Goal: Entertainment & Leisure: Browse casually

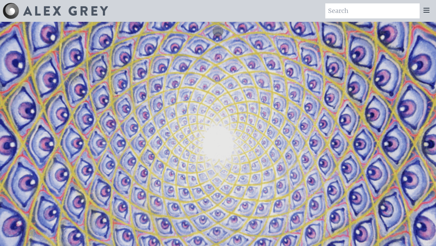
click at [430, 9] on icon at bounding box center [427, 10] width 8 height 8
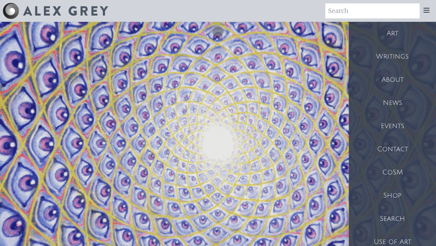
click at [418, 36] on div "Art" at bounding box center [392, 33] width 87 height 23
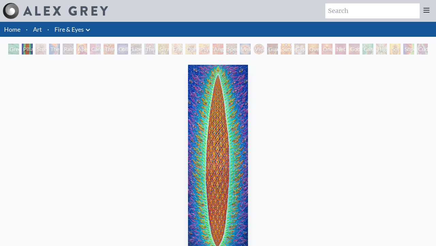
click at [40, 53] on div "Study for the Great Turn" at bounding box center [40, 49] width 11 height 11
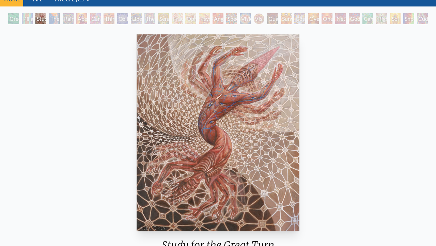
scroll to position [31, 0]
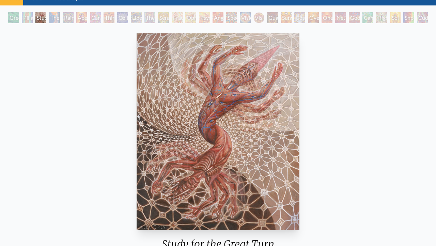
click at [15, 22] on div "Green Hand" at bounding box center [13, 17] width 11 height 11
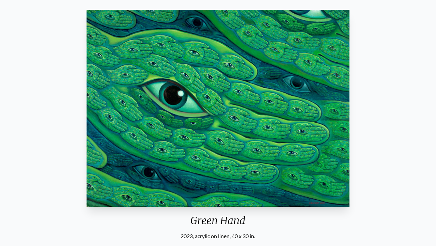
scroll to position [10, 0]
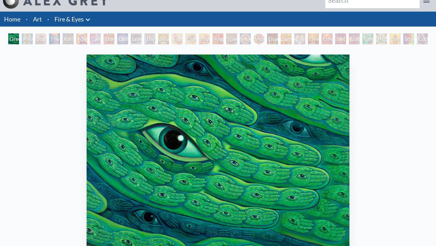
click at [60, 40] on div "The Torch" at bounding box center [54, 38] width 11 height 11
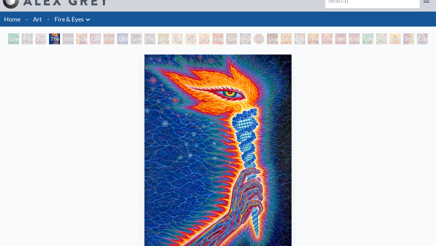
click at [81, 39] on div "Aperture" at bounding box center [81, 38] width 11 height 11
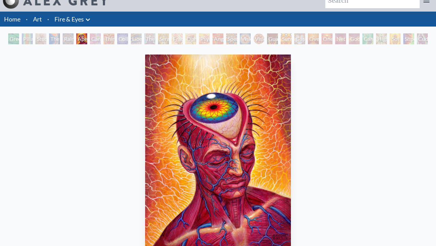
click at [137, 39] on div "Liberation Through Seeing" at bounding box center [136, 38] width 11 height 11
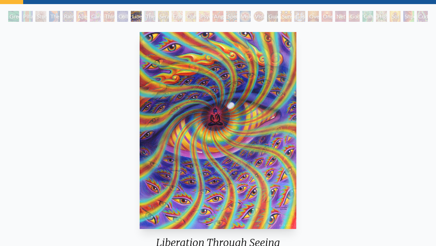
scroll to position [28, 0]
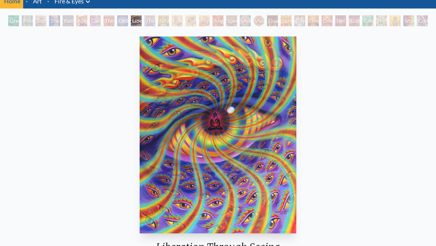
click at [150, 24] on div "The Seer" at bounding box center [149, 20] width 11 height 11
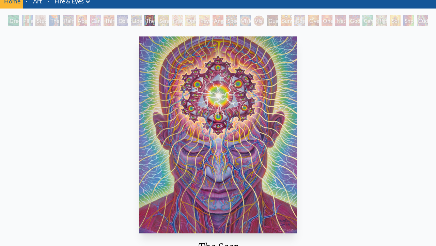
click at [160, 25] on div "Seraphic Transport Docking on the Third Eye" at bounding box center [163, 20] width 11 height 11
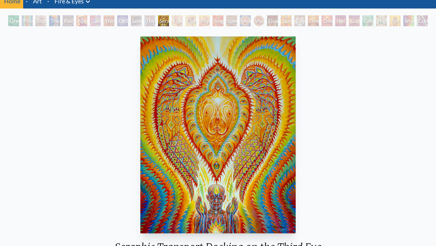
click at [176, 19] on div "Fractal Eyes" at bounding box center [177, 20] width 11 height 11
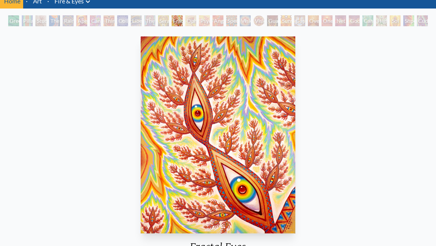
click at [204, 22] on div "Psychomicrograph of a Fractal Paisley Cherub Feather Tip" at bounding box center [204, 20] width 11 height 11
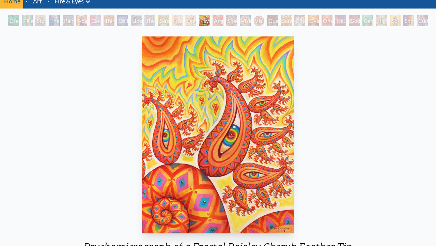
click at [286, 24] on div "Sunyata" at bounding box center [286, 20] width 11 height 11
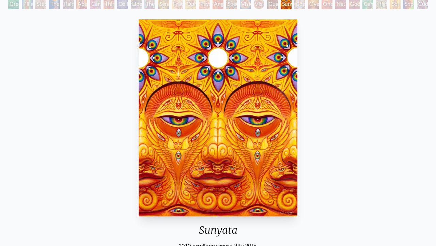
scroll to position [9, 0]
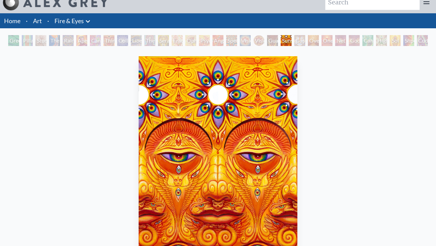
click at [218, 38] on div "Angel Skin" at bounding box center [218, 40] width 11 height 11
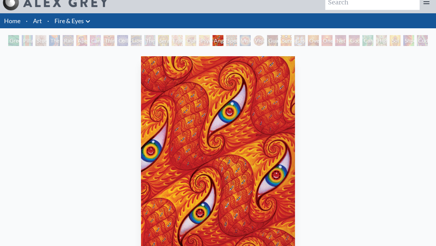
click at [233, 44] on div "Spectral Lotus" at bounding box center [231, 40] width 11 height 11
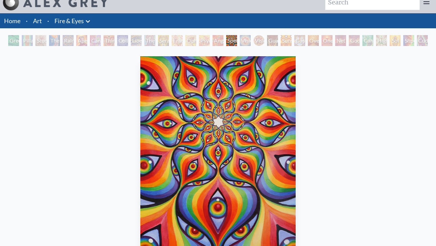
click at [31, 40] on div "Pillar of Awareness" at bounding box center [27, 40] width 11 height 11
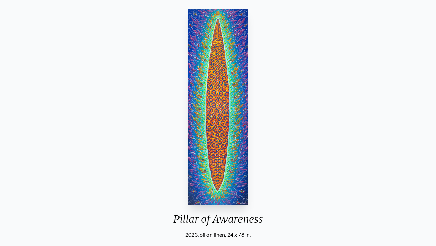
scroll to position [15, 0]
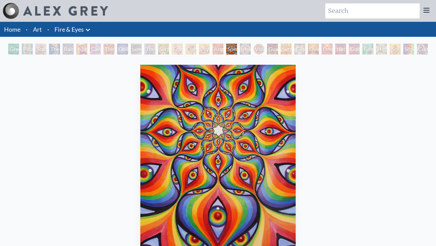
click at [124, 48] on div "Collective Vision" at bounding box center [122, 49] width 11 height 11
